Goal: Task Accomplishment & Management: Manage account settings

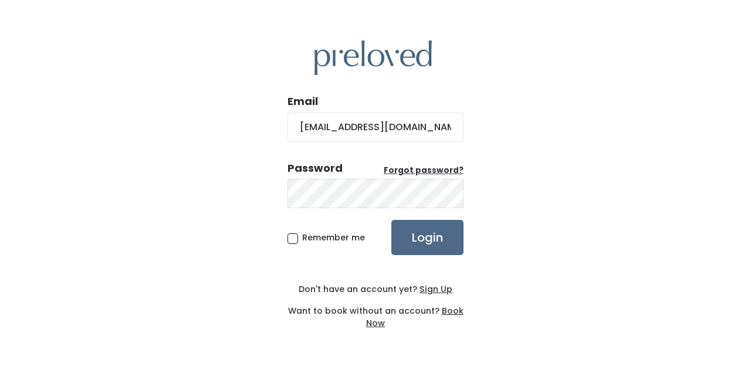
type input "[EMAIL_ADDRESS][DOMAIN_NAME]"
click at [391, 220] on input "Login" at bounding box center [427, 237] width 72 height 35
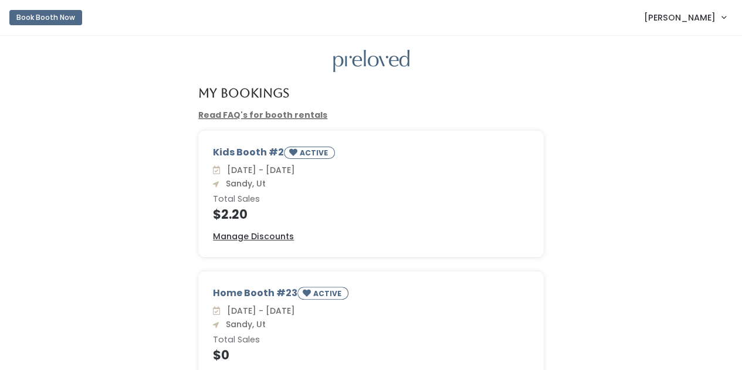
click at [276, 111] on link "Read FAQ's for booth rentals" at bounding box center [262, 115] width 129 height 12
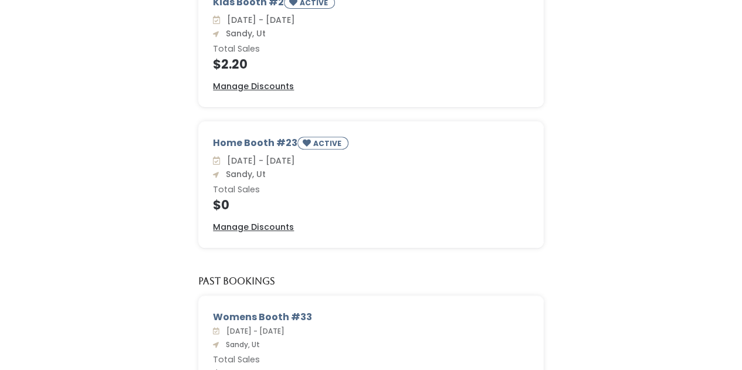
scroll to position [152, 0]
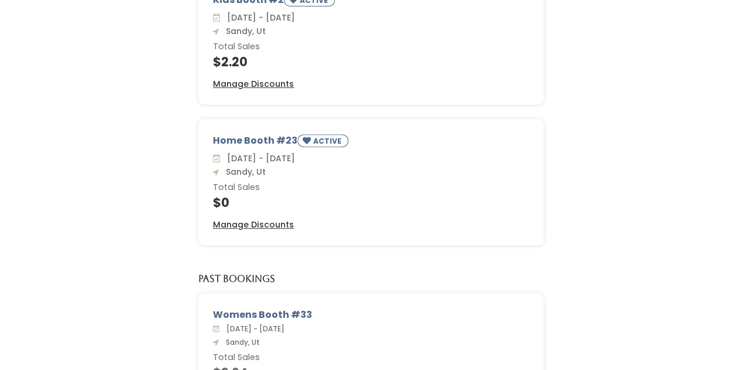
click at [665, 114] on div "Kids Booth #2 ACTIVE [DATE] - [DATE] Sandy, Ut Total Sales $2.20 Manage Discoun…" at bounding box center [371, 48] width 718 height 141
click at [270, 222] on u "Manage Discounts" at bounding box center [253, 225] width 81 height 12
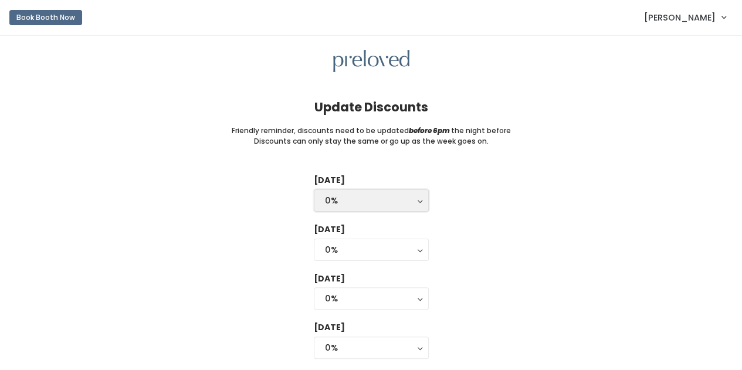
click at [377, 201] on div "0%" at bounding box center [371, 200] width 93 height 13
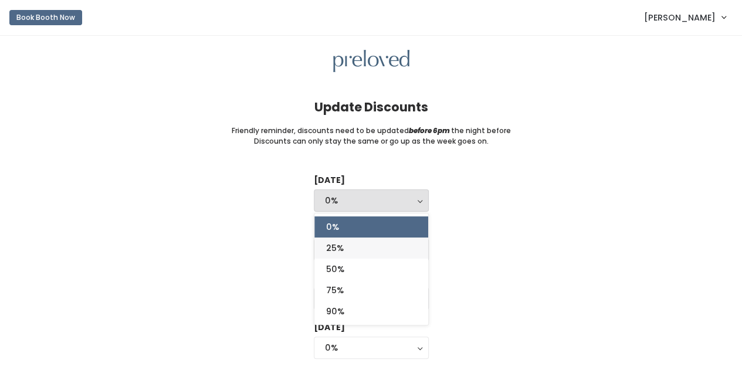
click at [372, 243] on link "25%" at bounding box center [371, 248] width 114 height 21
select select "25%"
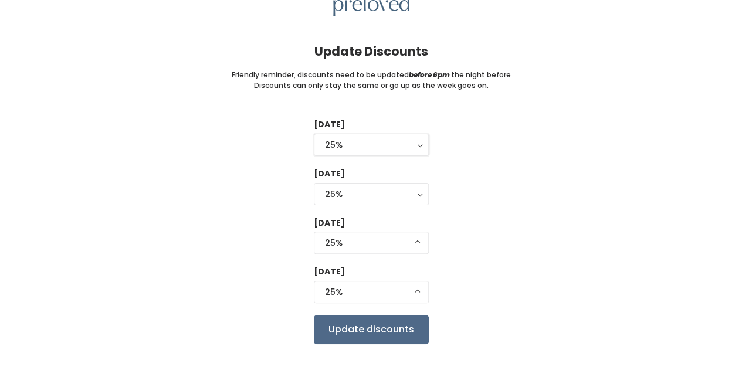
scroll to position [74, 0]
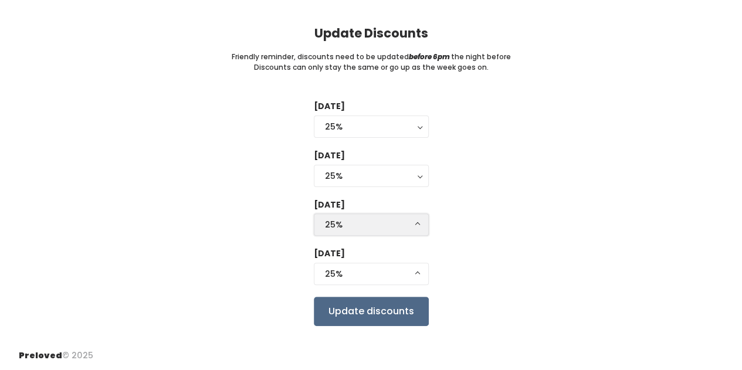
click at [382, 227] on div "25%" at bounding box center [371, 224] width 93 height 13
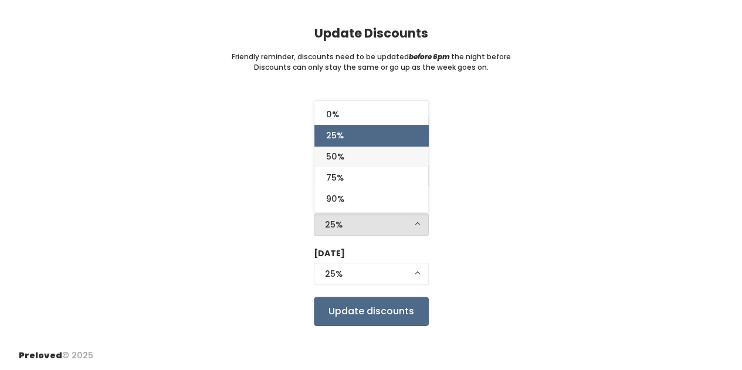
click at [360, 160] on link "50%" at bounding box center [371, 156] width 114 height 21
select select "50%"
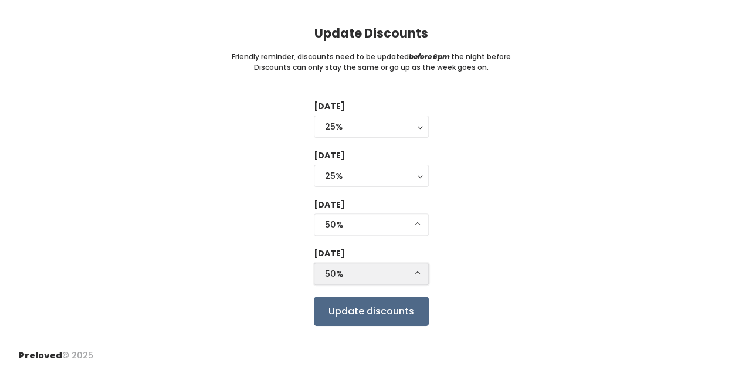
click at [392, 276] on div "50%" at bounding box center [371, 273] width 93 height 13
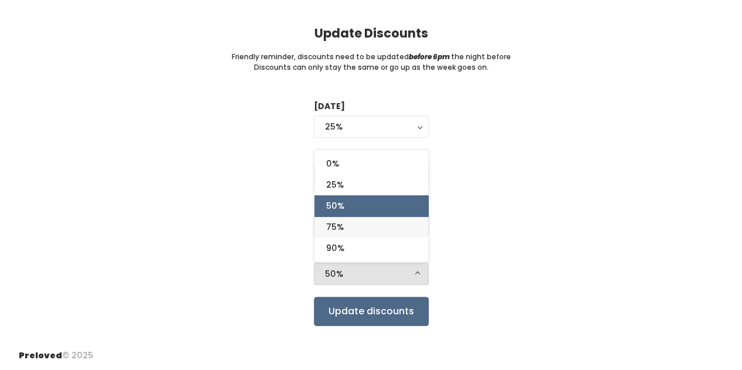
click at [385, 222] on link "75%" at bounding box center [371, 226] width 114 height 21
select select "75%"
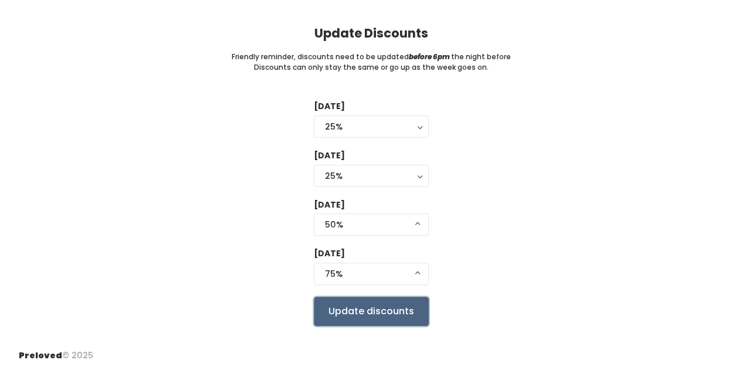
click at [392, 313] on input "Update discounts" at bounding box center [371, 311] width 115 height 29
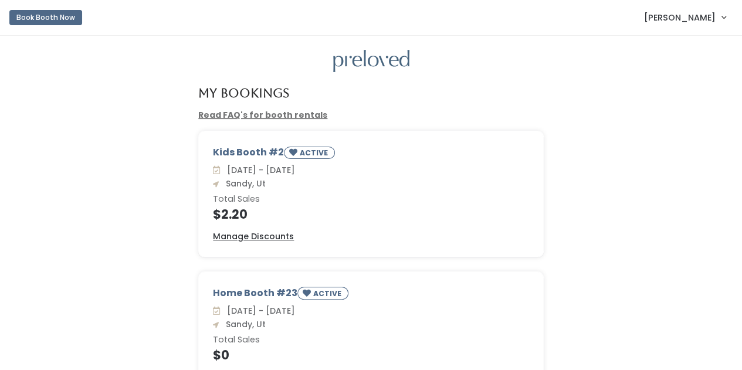
click at [684, 13] on span "[PERSON_NAME]" at bounding box center [680, 17] width 72 height 13
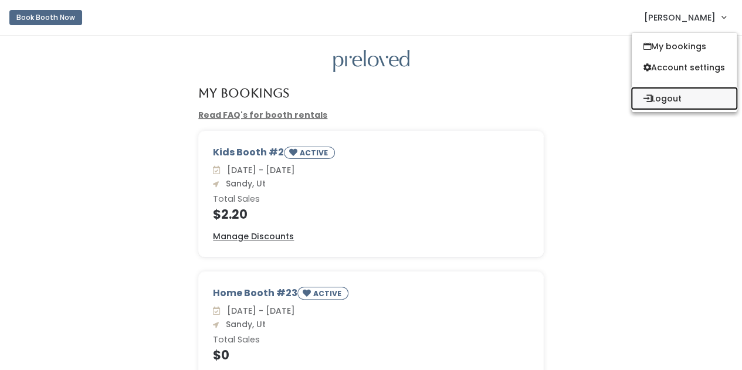
click at [673, 101] on button "Logout" at bounding box center [684, 98] width 105 height 21
